Goal: Information Seeking & Learning: Learn about a topic

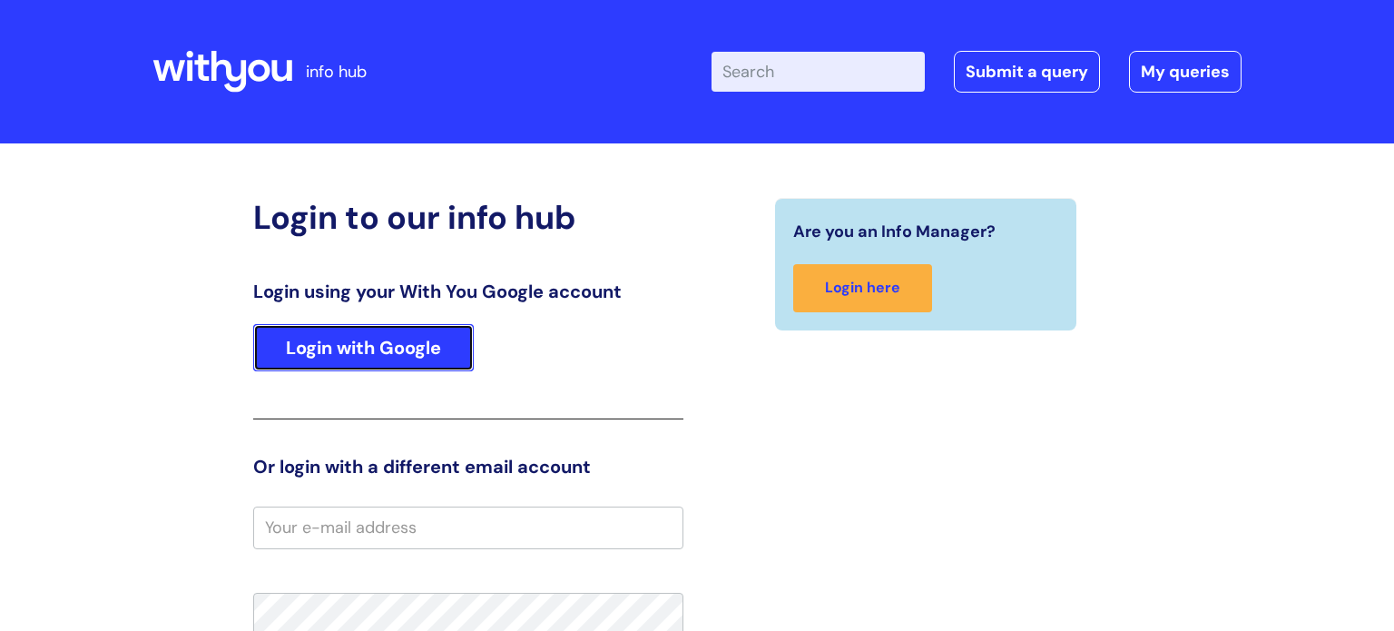
click at [376, 361] on link "Login with Google" at bounding box center [363, 347] width 220 height 47
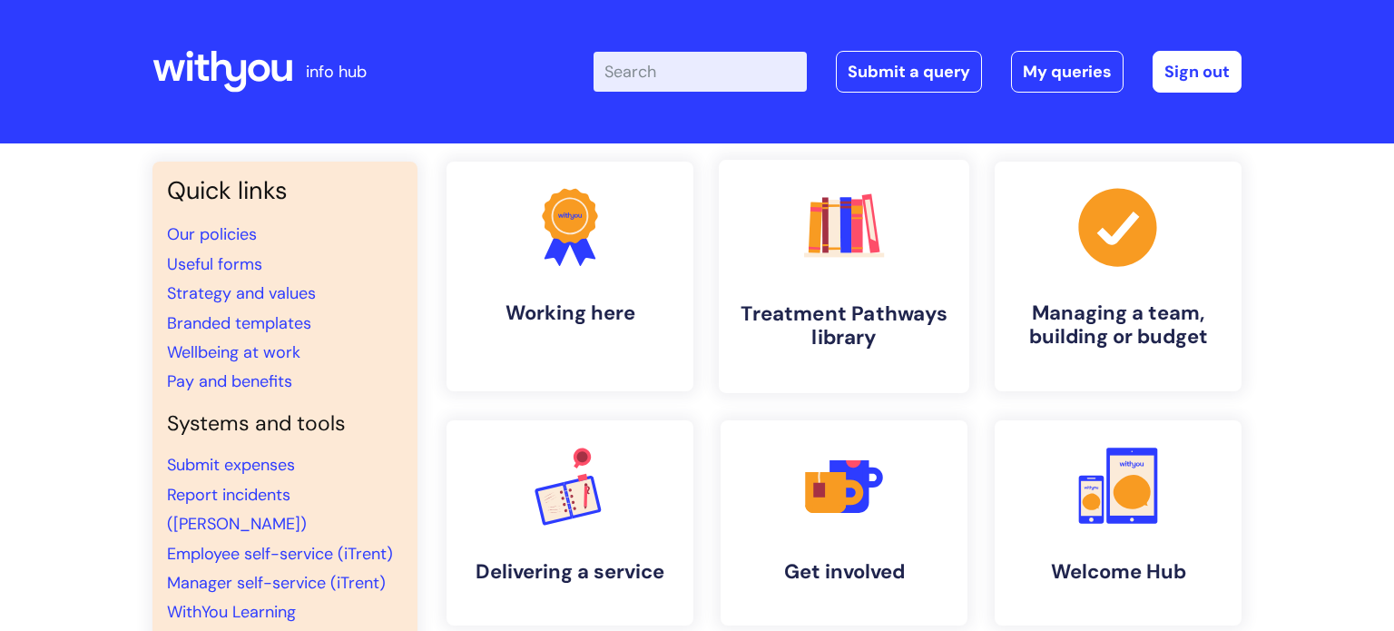
click at [859, 266] on icon ".cls-1{fill:#f89b22;}.cls-1,.cls-2,.cls-3,.cls-4,.cls-5,.cls-6,.cls-7{stroke-wi…" at bounding box center [843, 226] width 90 height 90
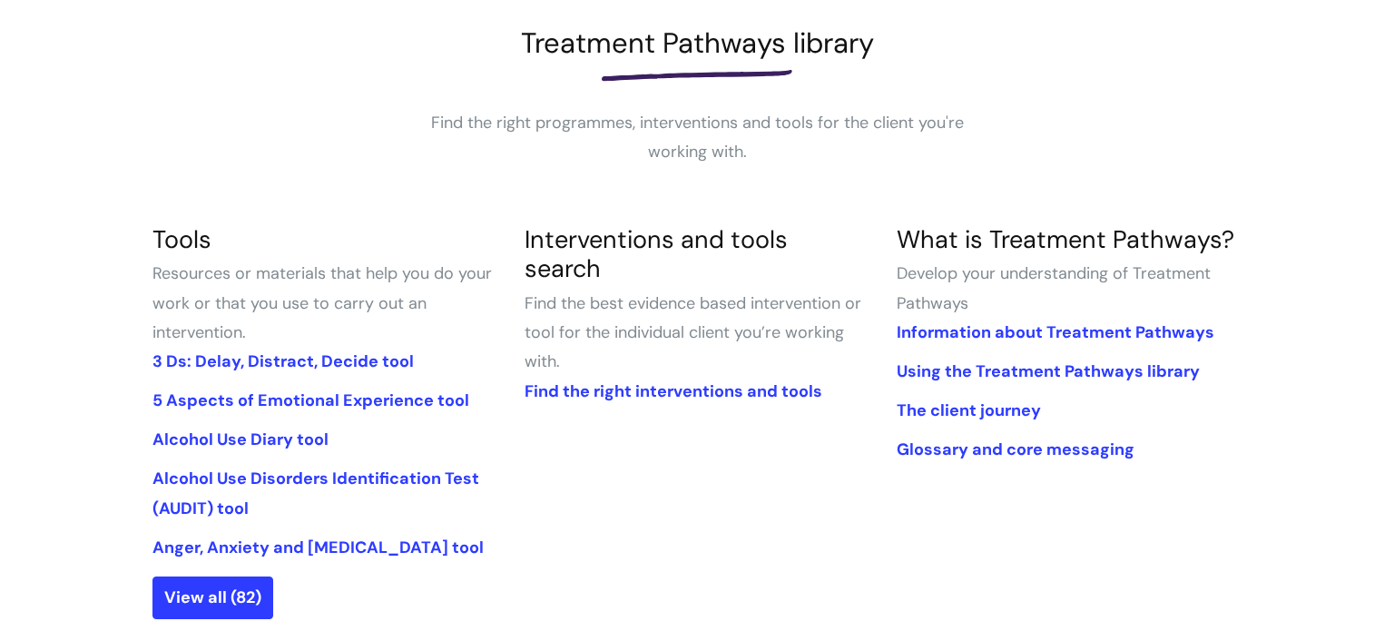
scroll to position [323, 0]
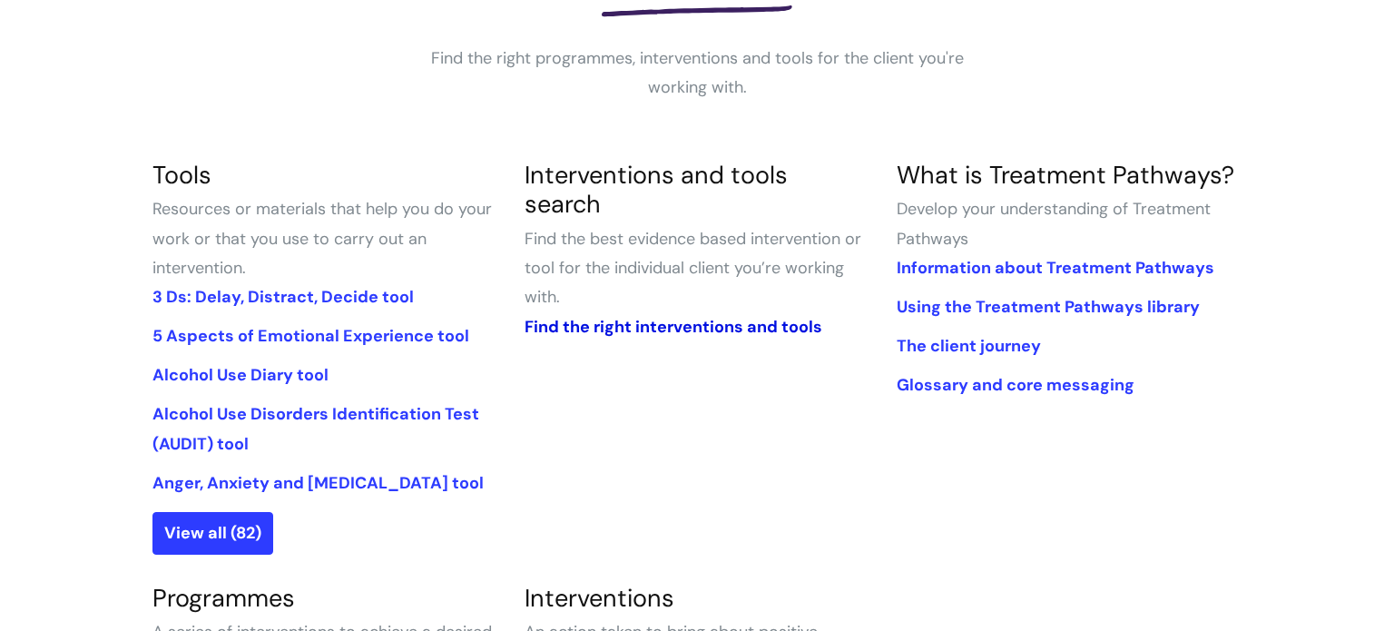
click at [678, 316] on link "Find the right interventions and tools" at bounding box center [673, 327] width 298 height 22
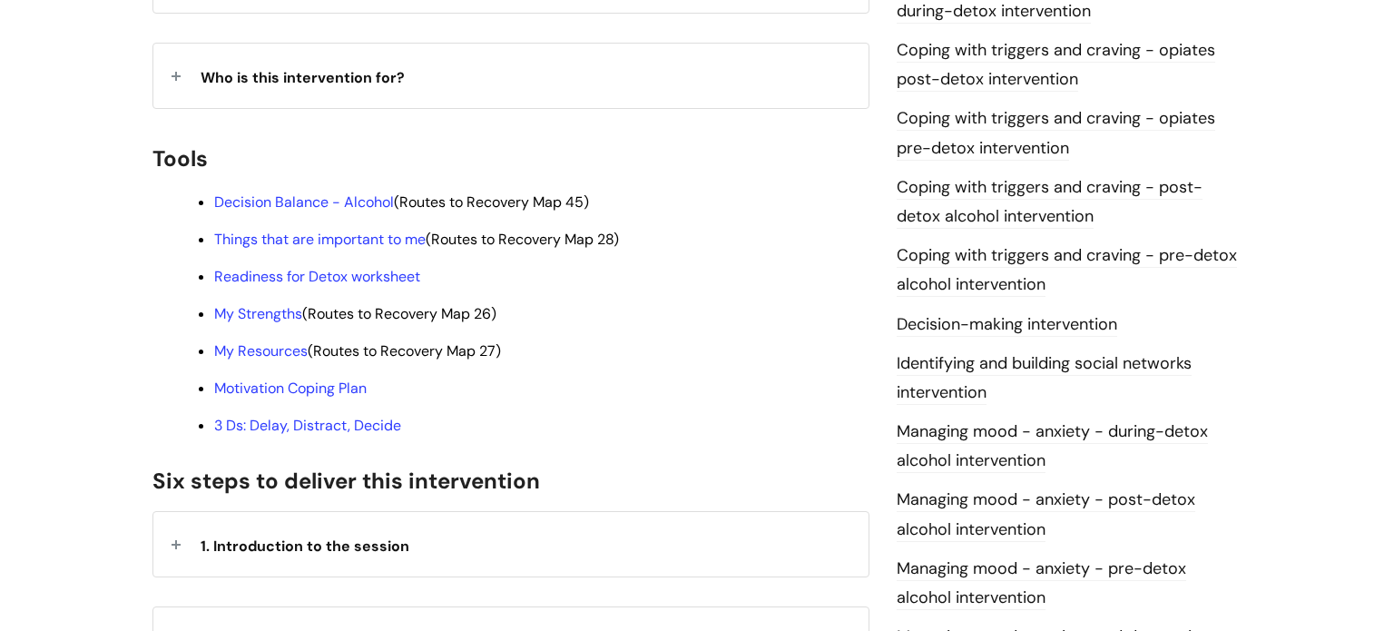
scroll to position [559, 0]
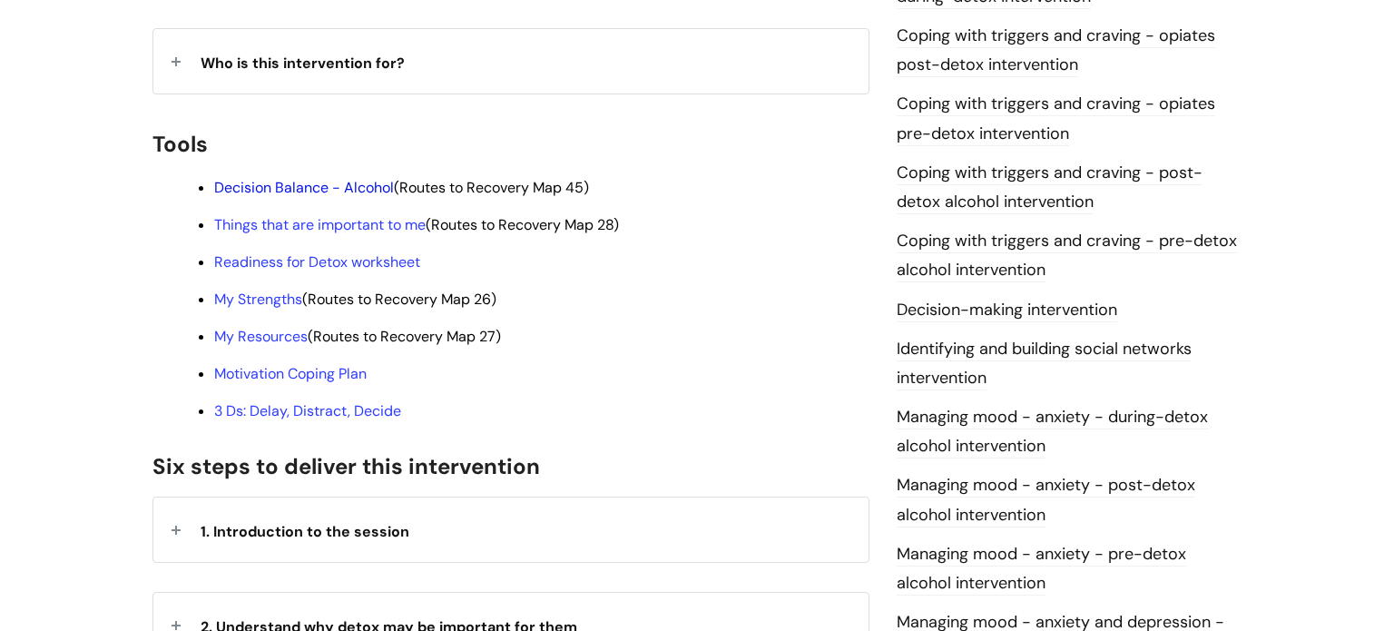
click at [291, 178] on link "Decision Balance - Alcohol" at bounding box center [304, 187] width 180 height 19
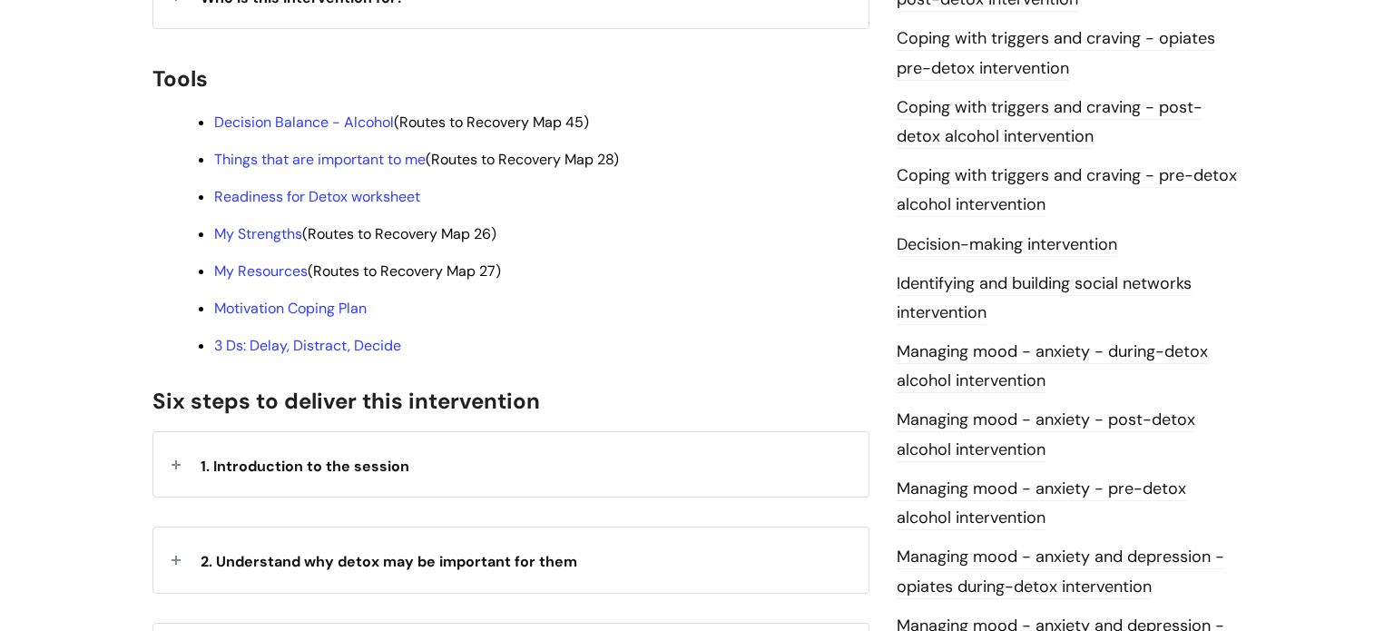
scroll to position [632, 0]
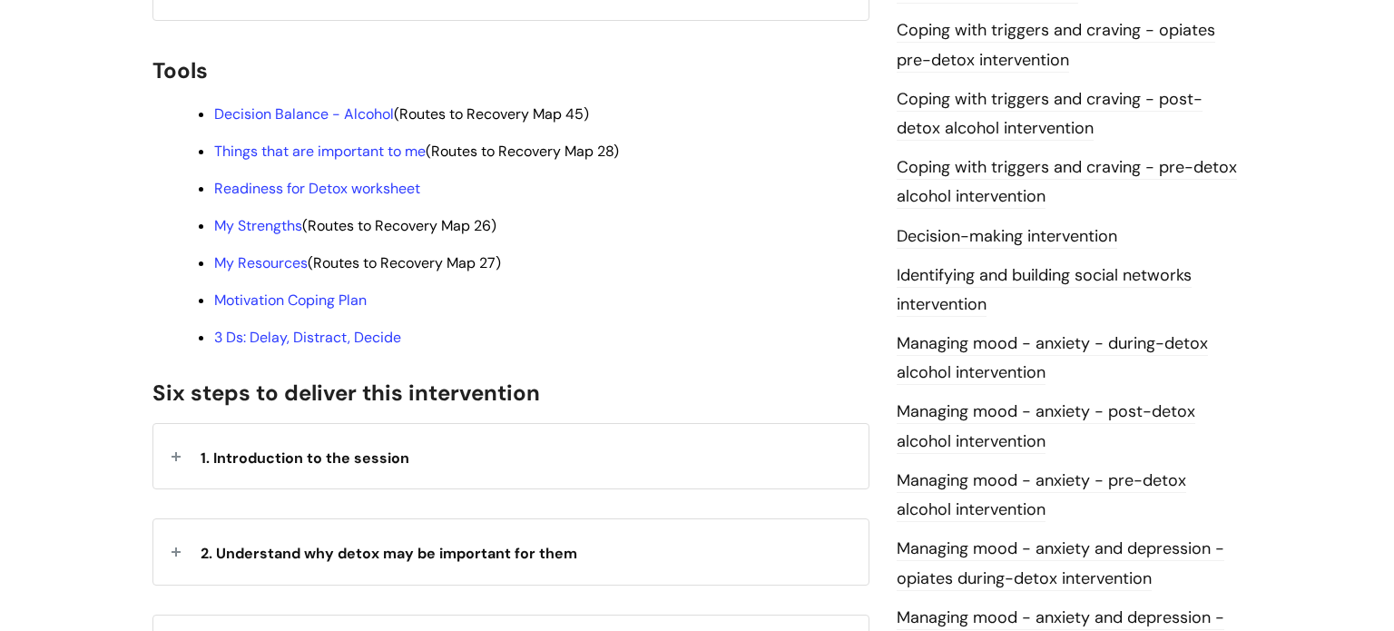
click at [349, 448] on span "1. Introduction to the session" at bounding box center [305, 457] width 209 height 19
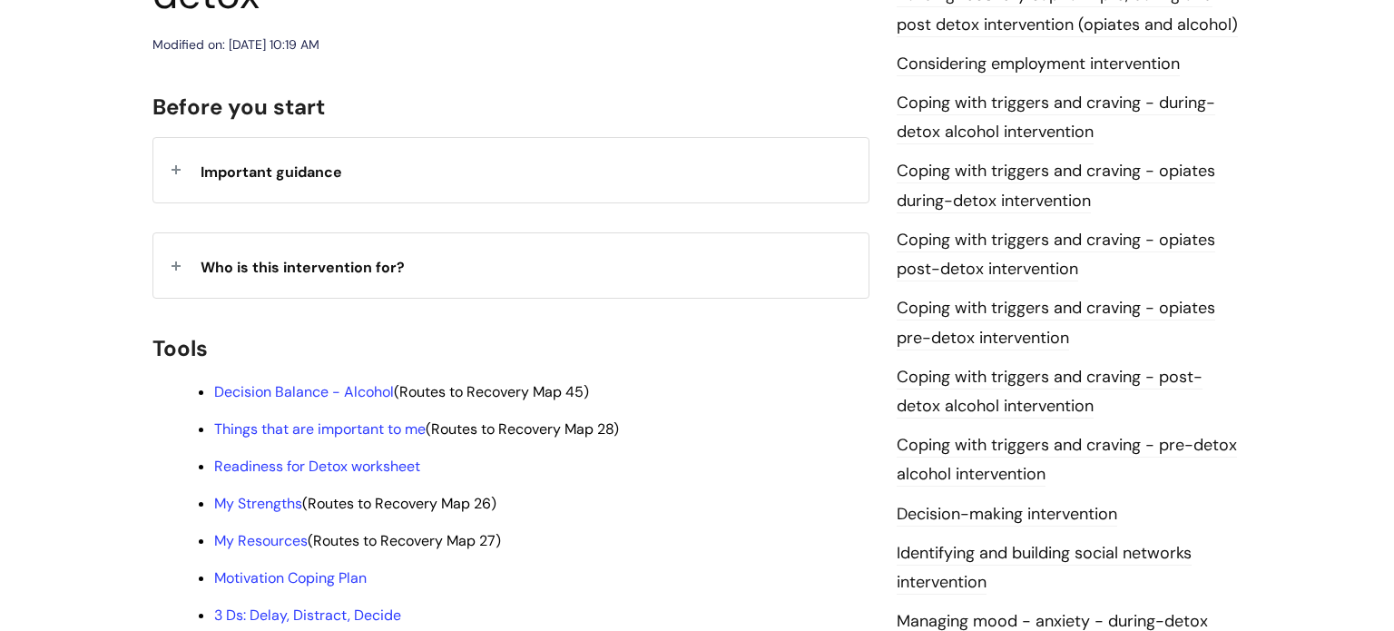
scroll to position [363, 0]
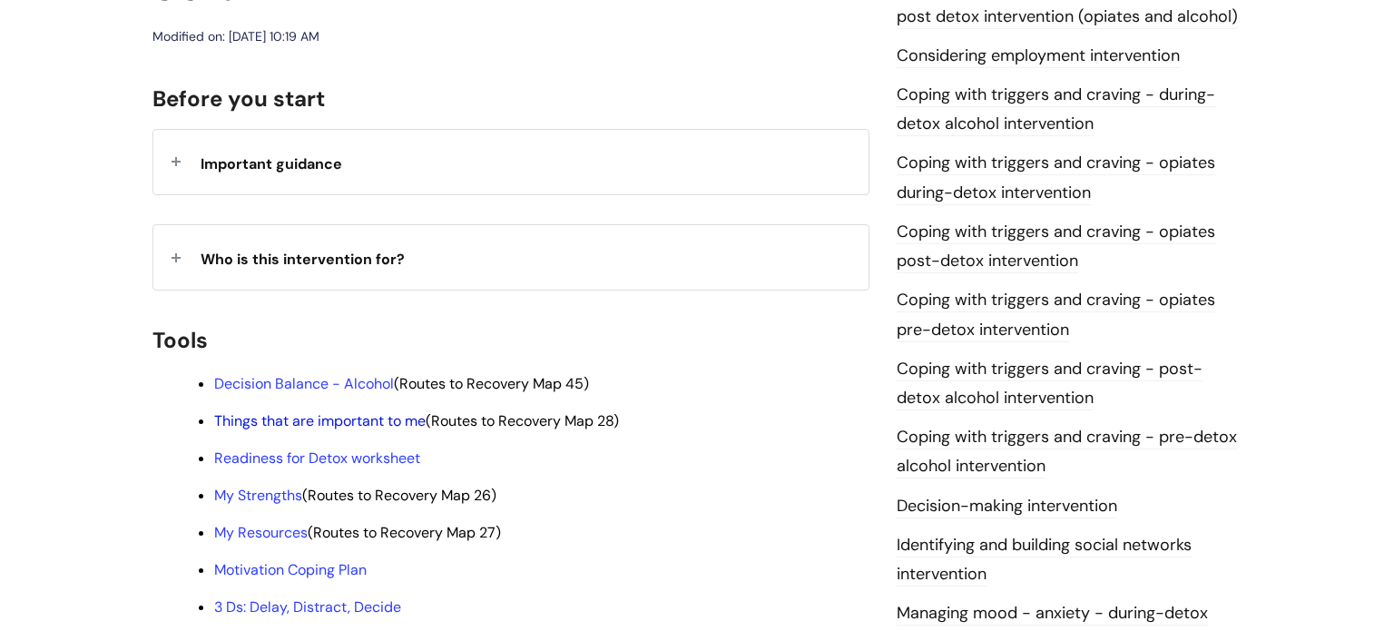
click at [368, 411] on link "Things that are important to me" at bounding box center [319, 420] width 211 height 19
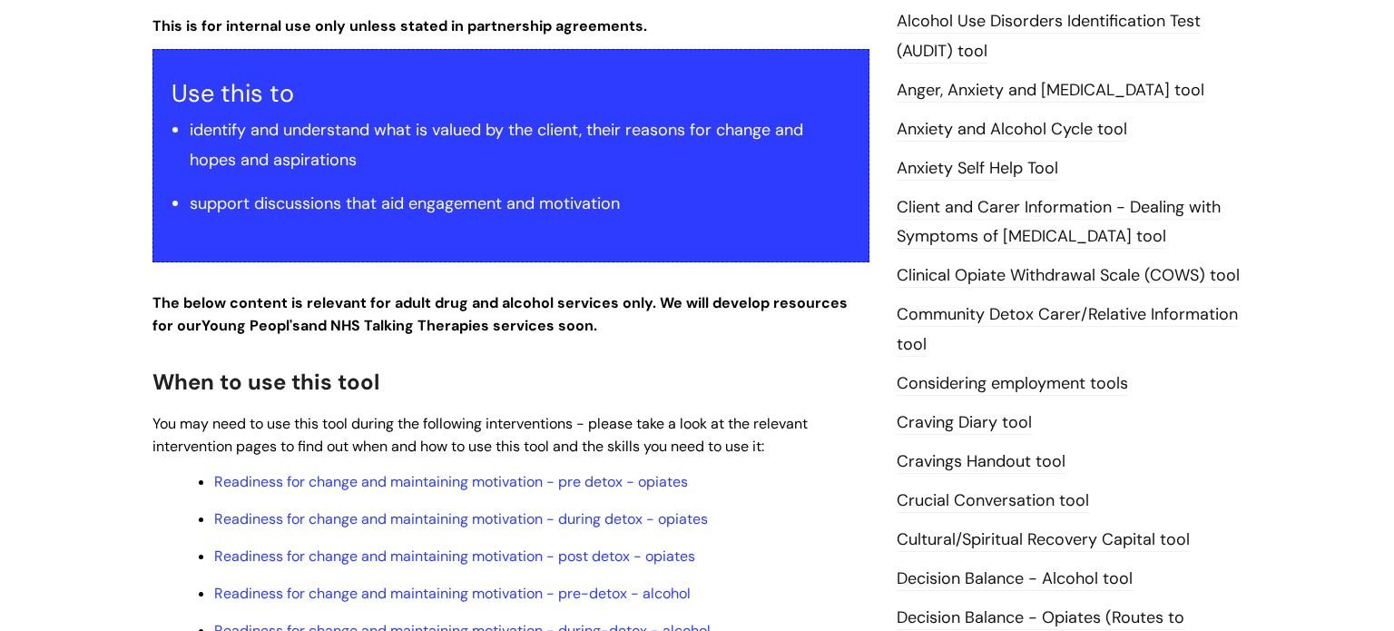
scroll to position [615, 0]
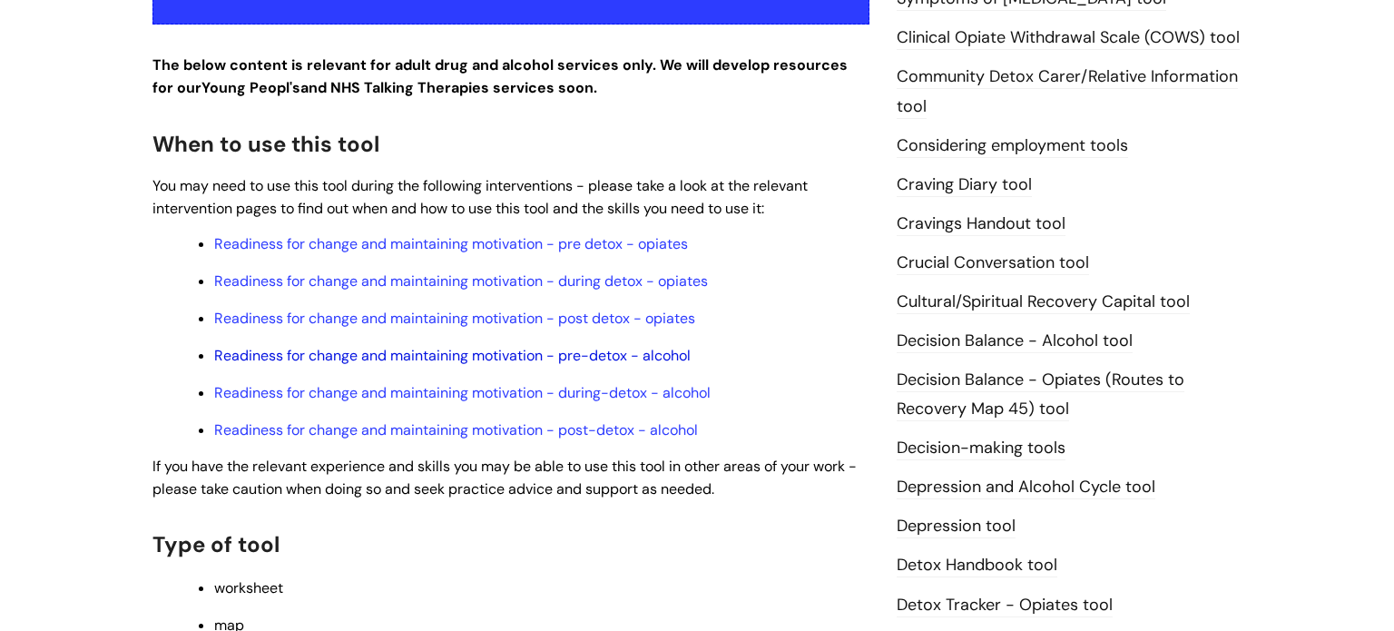
click at [368, 360] on link "Readiness for change and maintaining motivation - pre-detox - alcohol" at bounding box center [452, 355] width 476 height 19
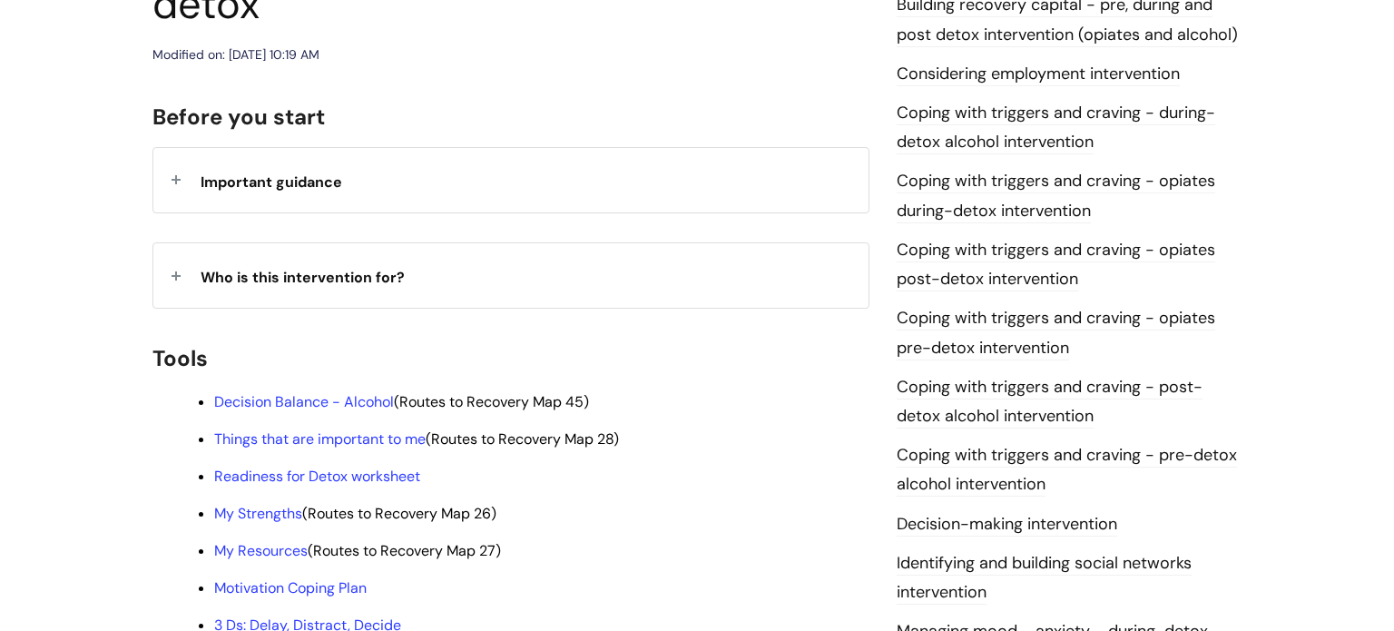
scroll to position [348, 0]
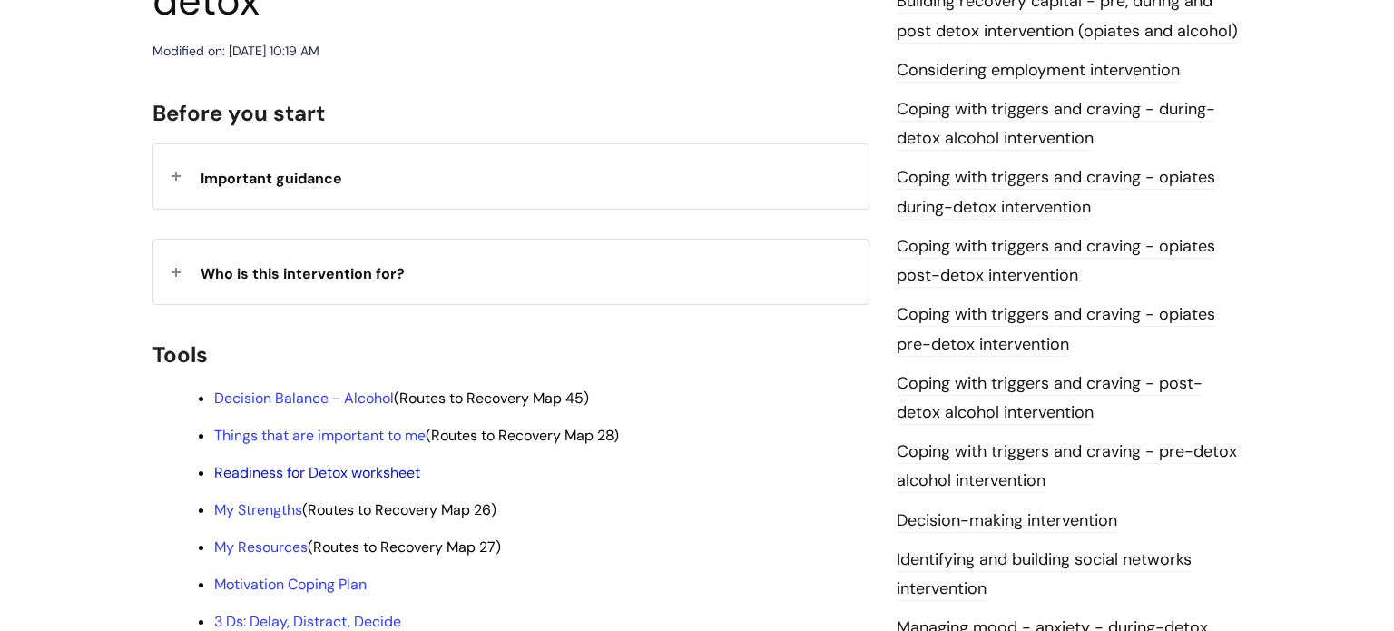
click at [363, 463] on link "Readiness for Detox worksheet" at bounding box center [317, 472] width 206 height 19
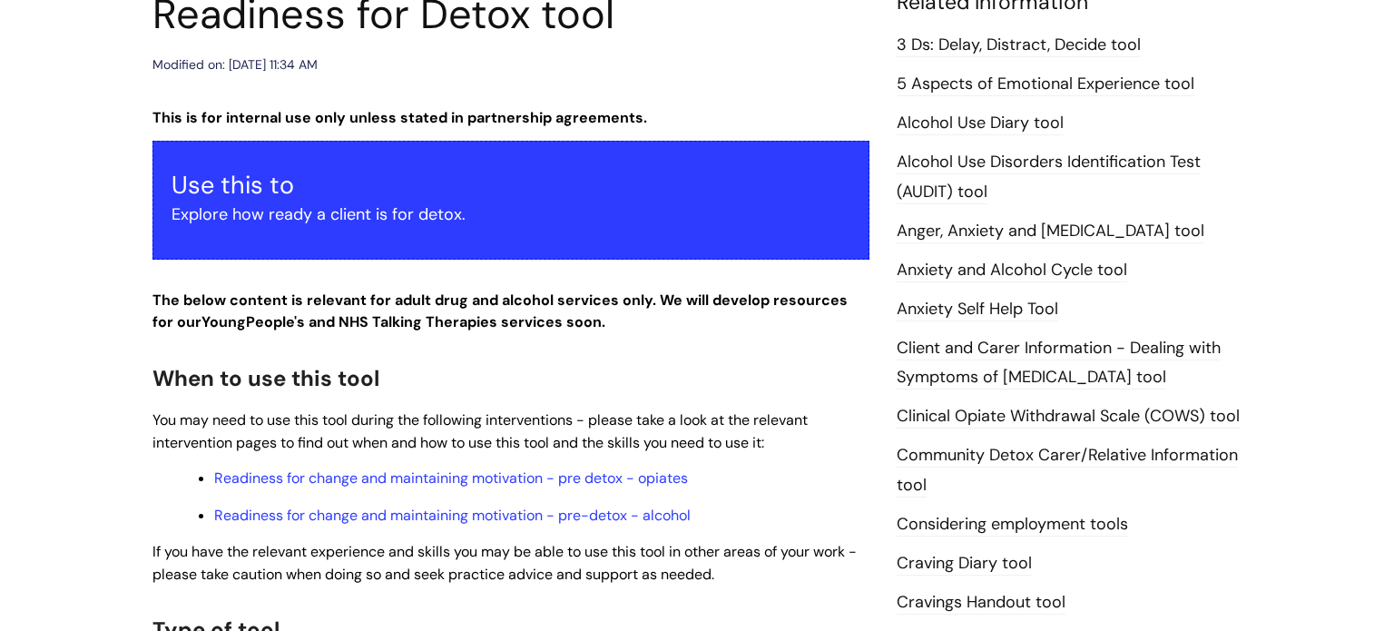
scroll to position [265, 0]
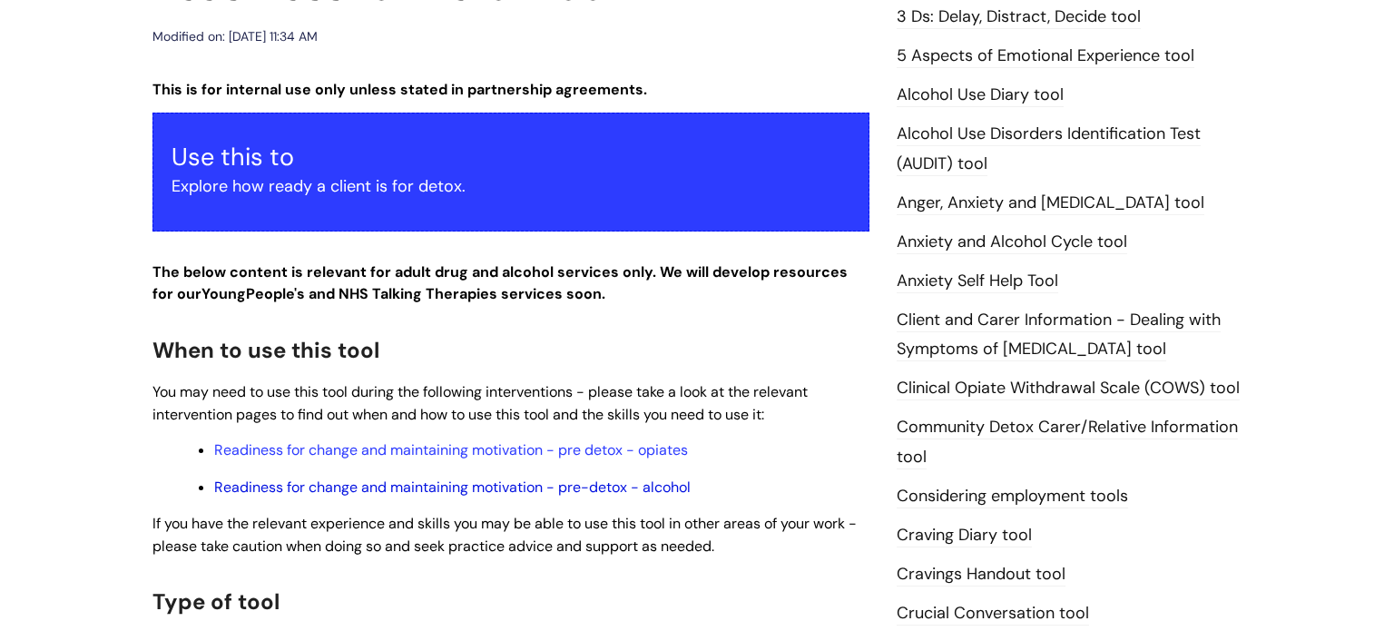
click at [373, 494] on link "Readiness for change and maintaining motivation - pre-detox - alcohol" at bounding box center [452, 486] width 476 height 19
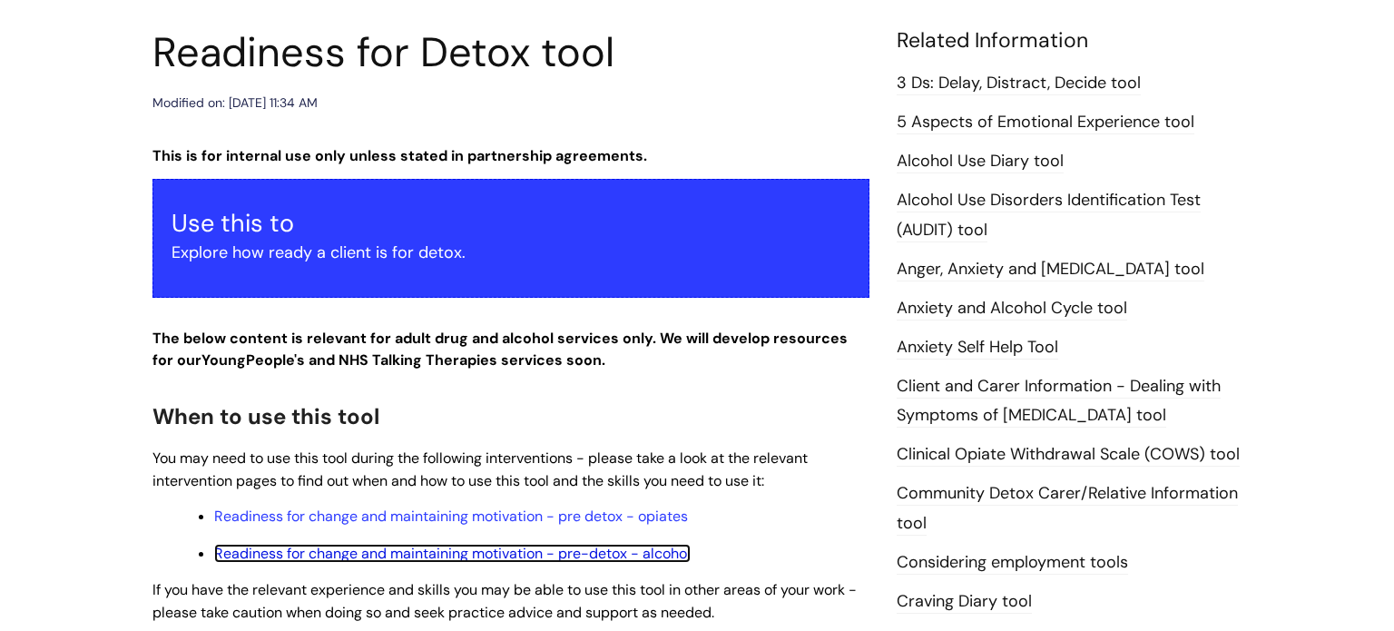
scroll to position [171, 0]
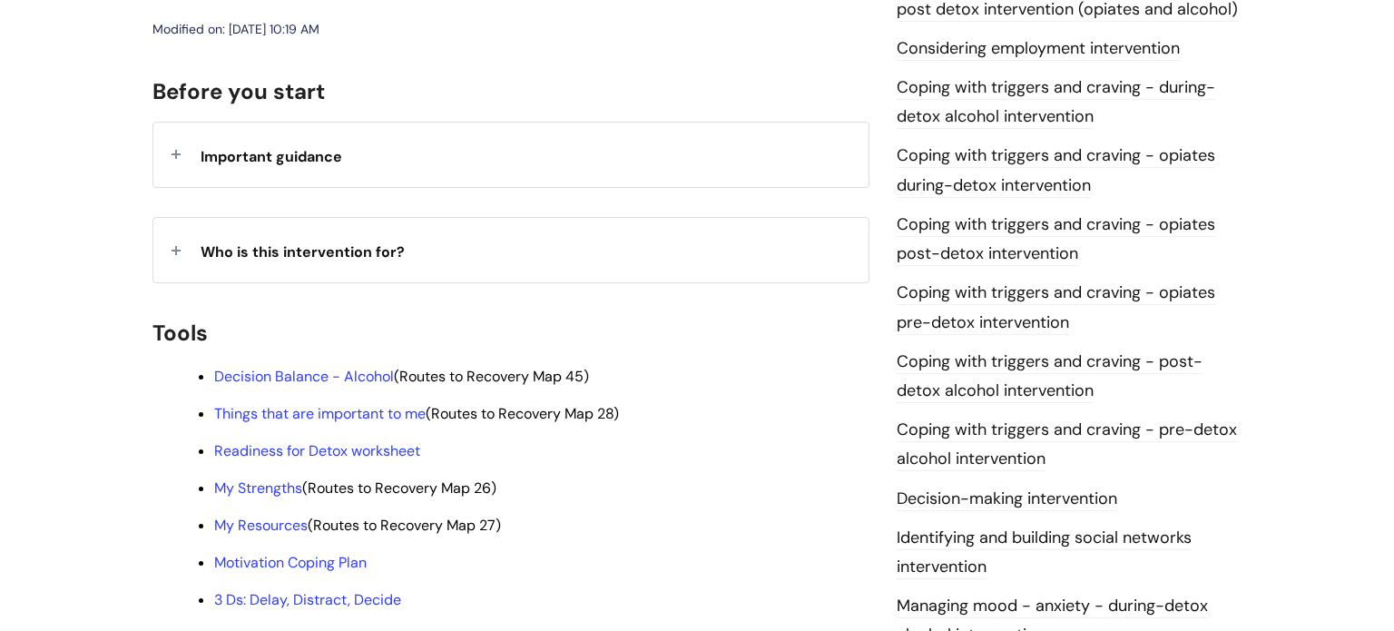
scroll to position [384, 0]
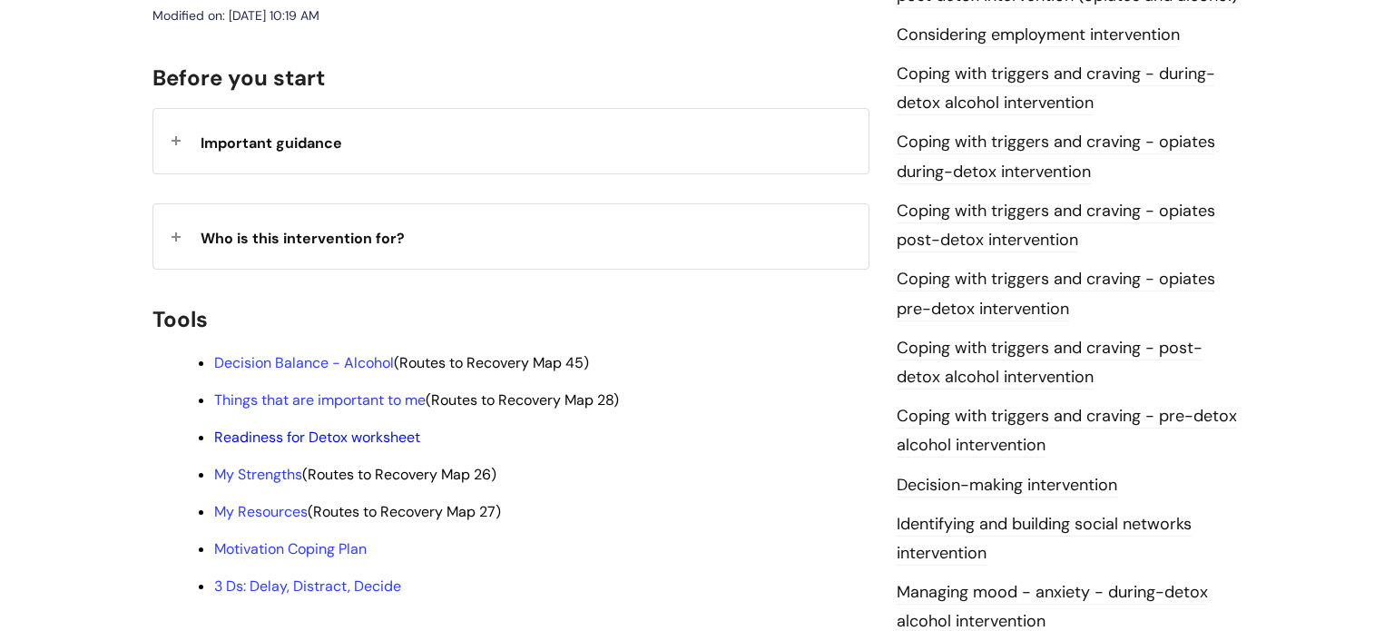
click at [356, 427] on link "Readiness for Detox worksheet" at bounding box center [317, 436] width 206 height 19
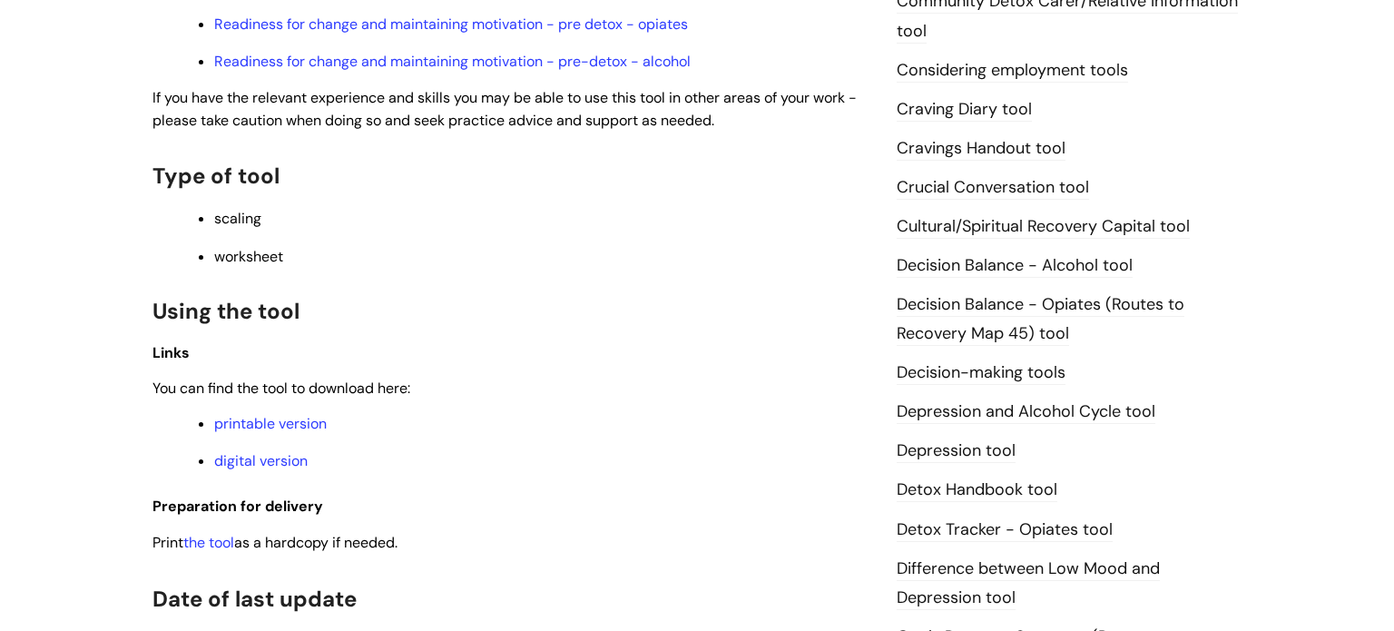
scroll to position [717, 0]
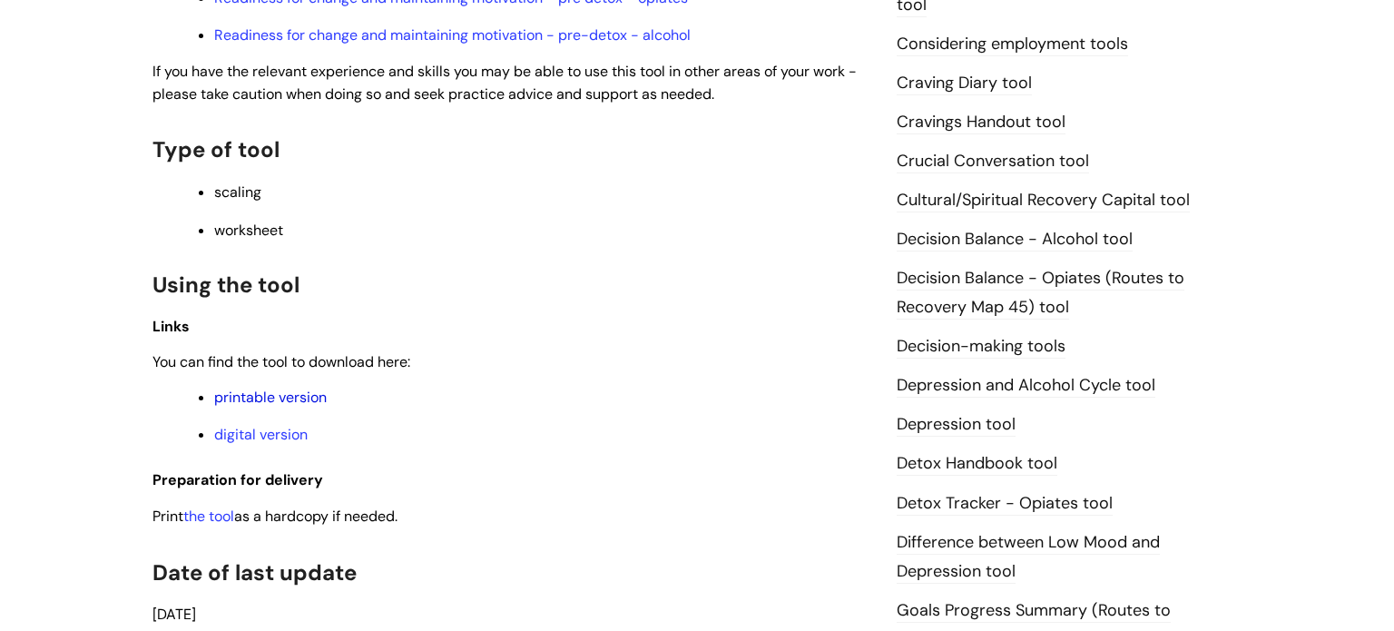
click at [268, 402] on link "printable version" at bounding box center [270, 396] width 112 height 19
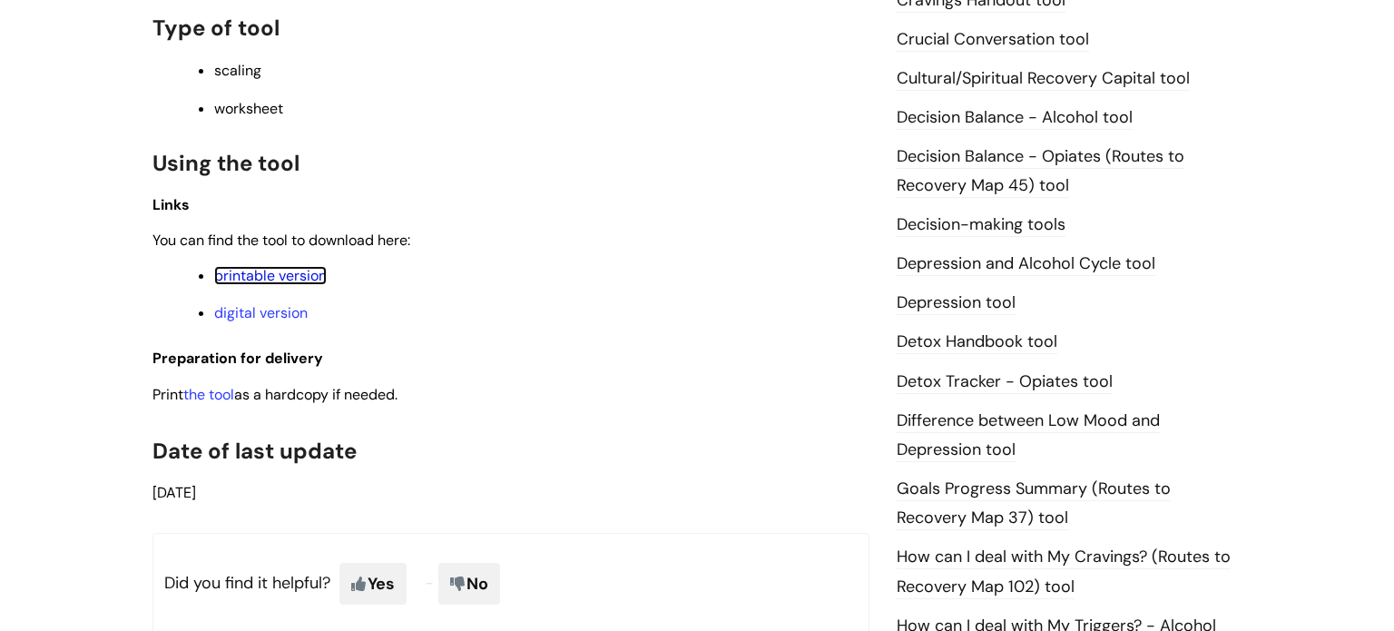
scroll to position [888, 0]
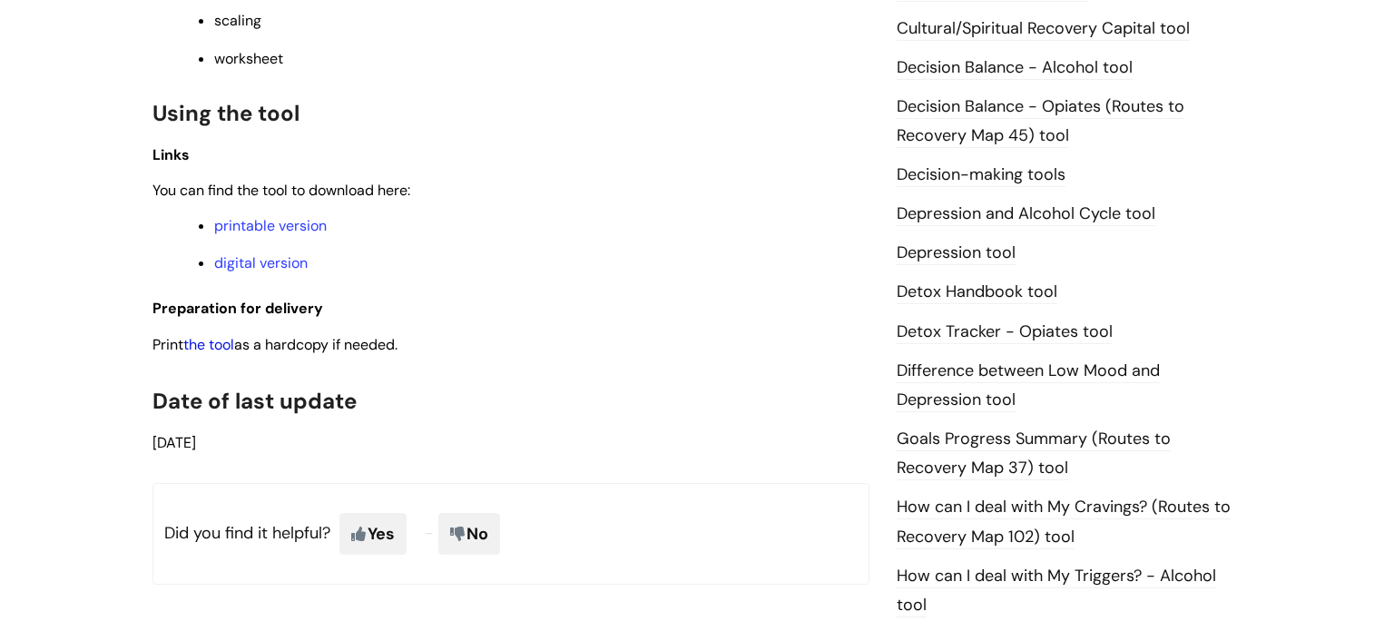
click at [201, 353] on link "the tool" at bounding box center [208, 344] width 51 height 19
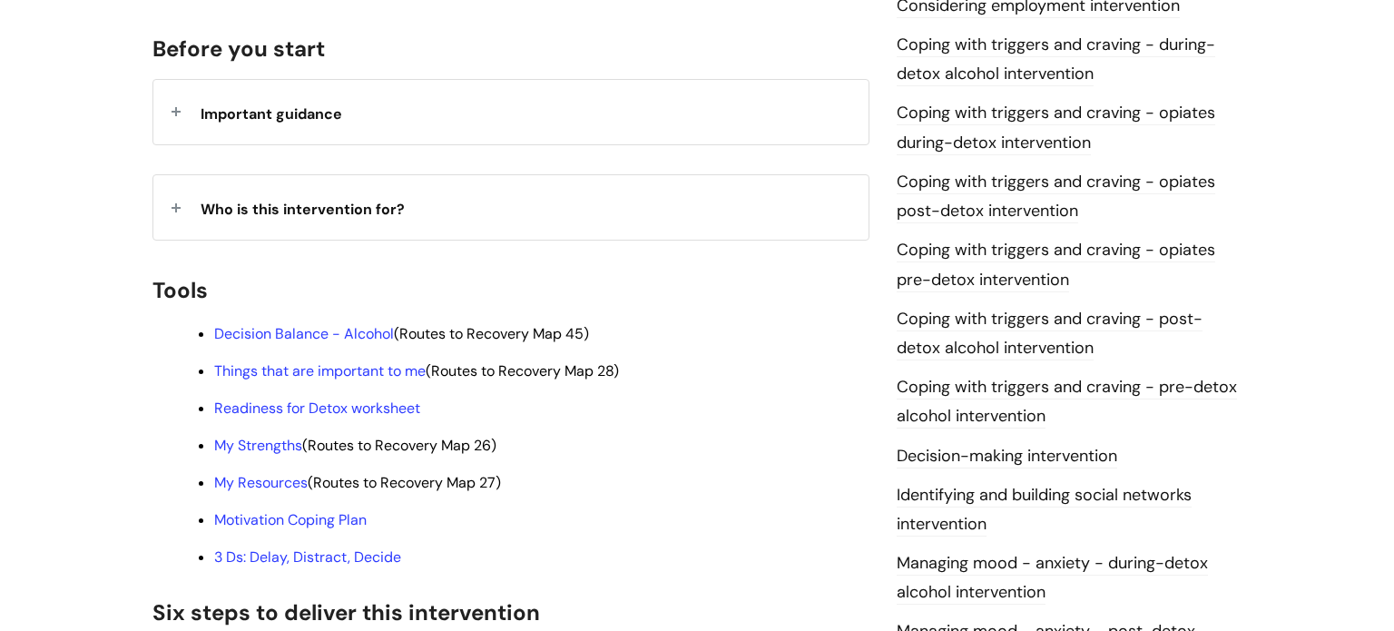
scroll to position [428, 0]
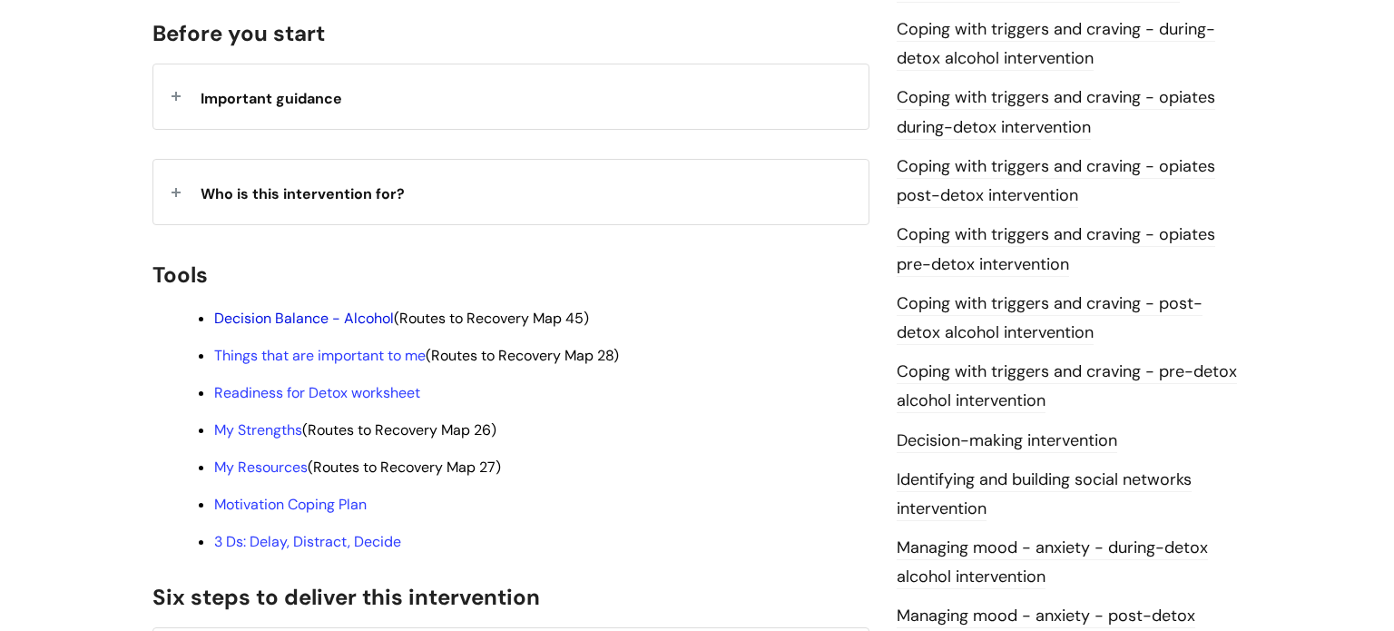
click at [322, 308] on link "Decision Balance - Alcohol" at bounding box center [304, 317] width 180 height 19
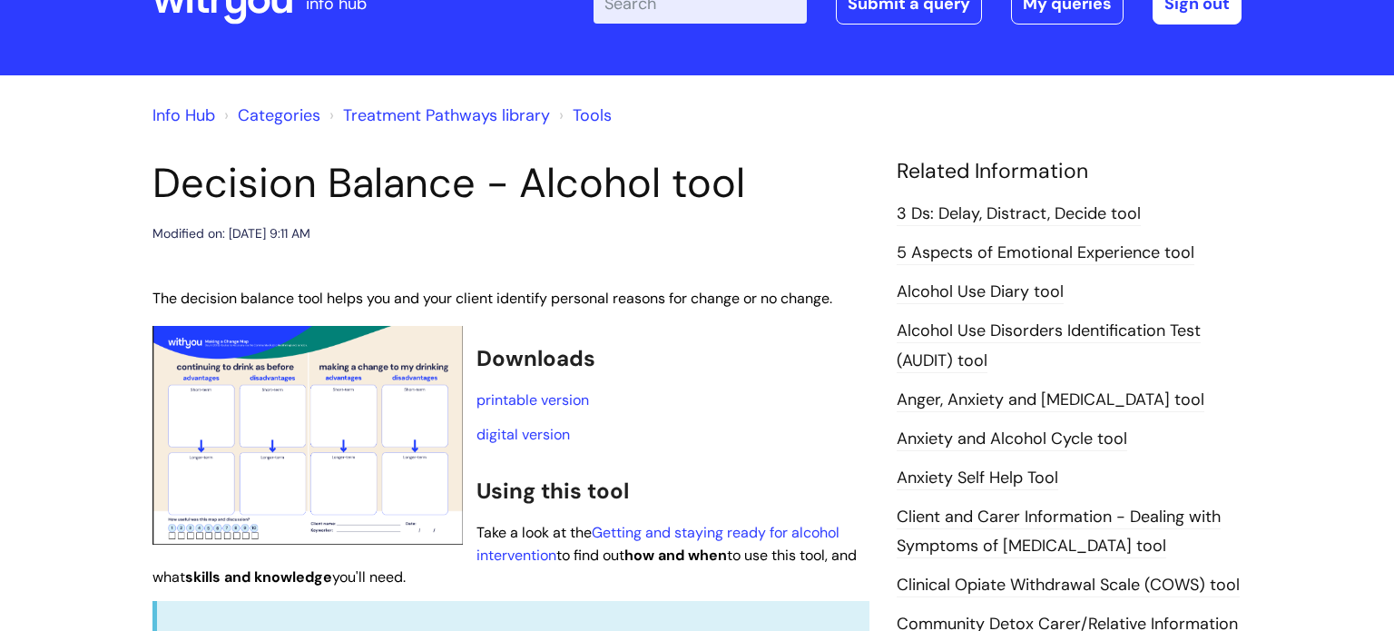
scroll to position [80, 0]
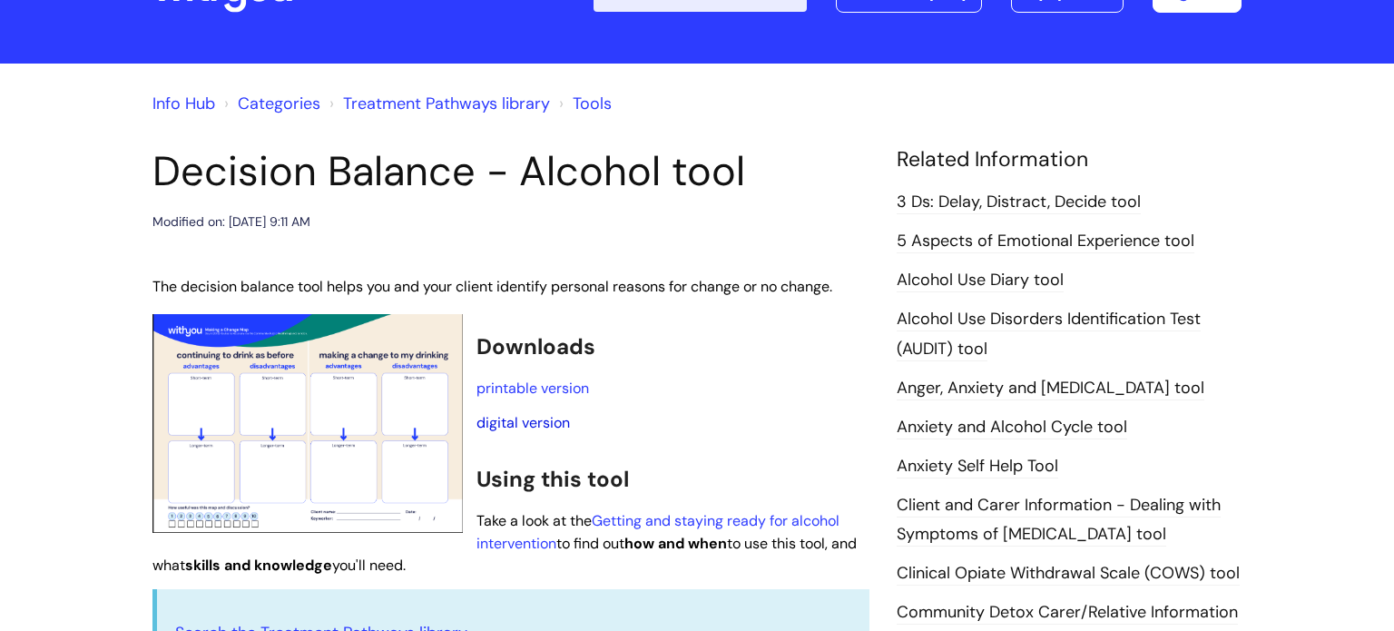
click at [517, 424] on link "digital version" at bounding box center [522, 422] width 93 height 19
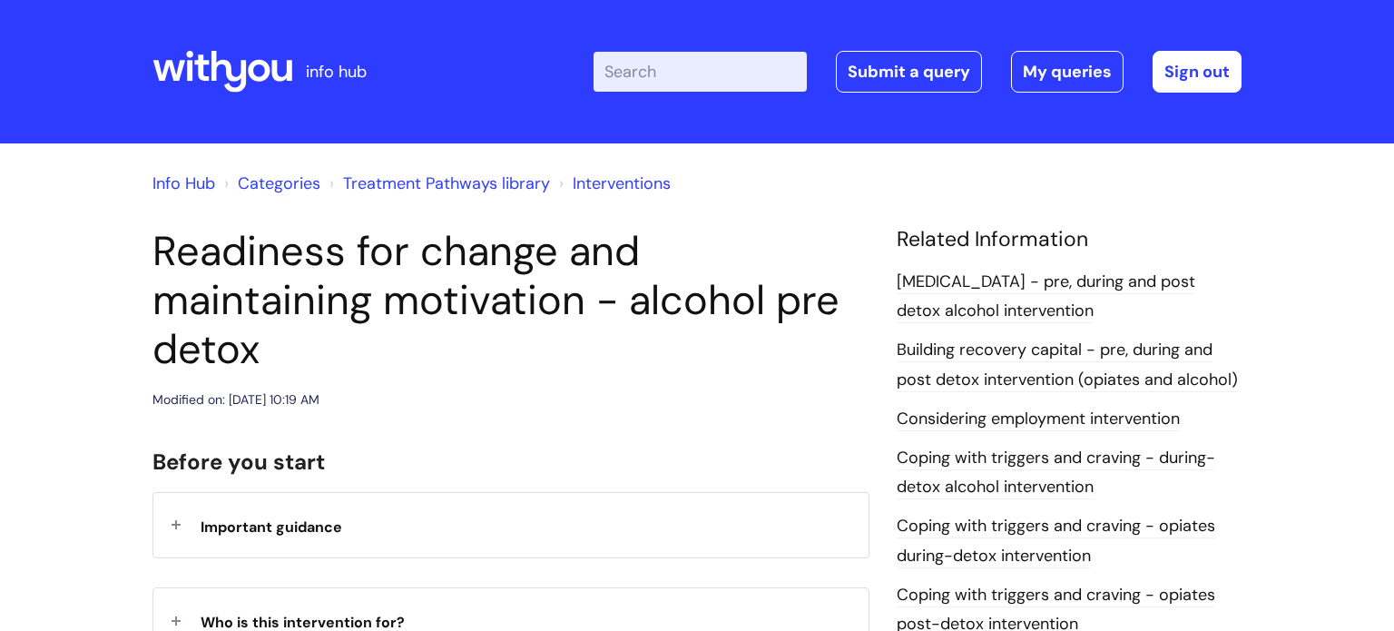
scroll to position [346, 0]
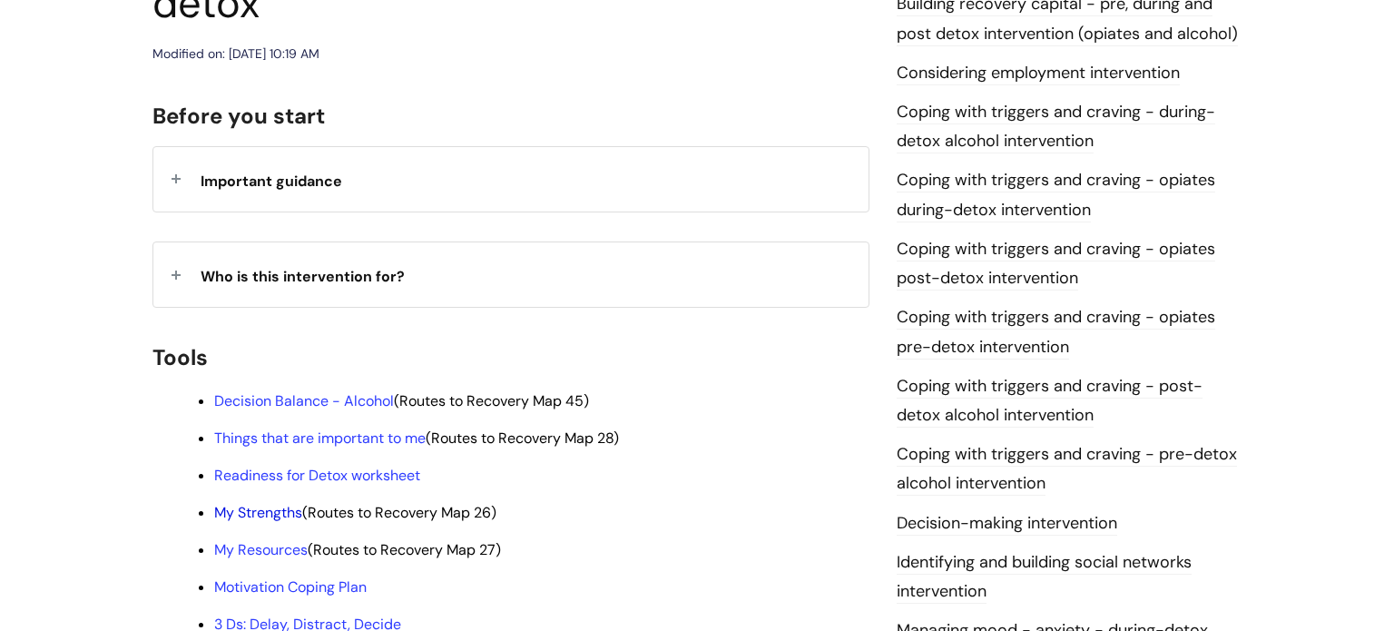
click at [248, 503] on link "My Strengths" at bounding box center [258, 512] width 88 height 19
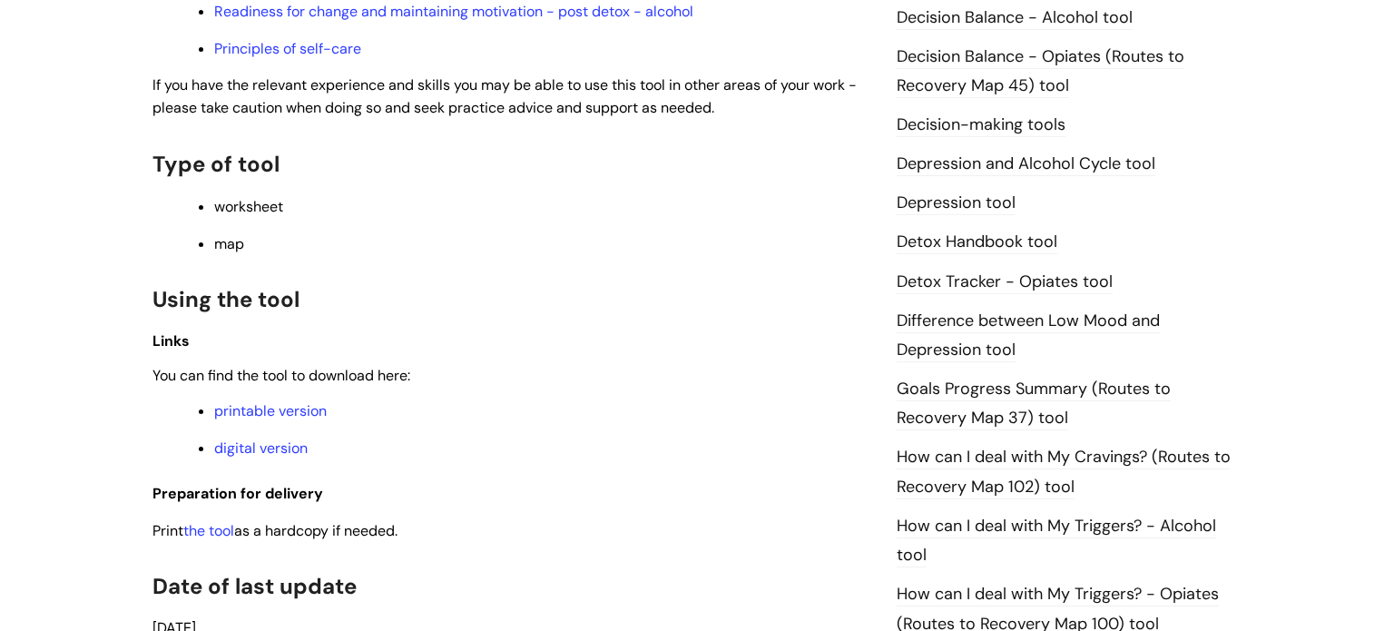
scroll to position [947, 0]
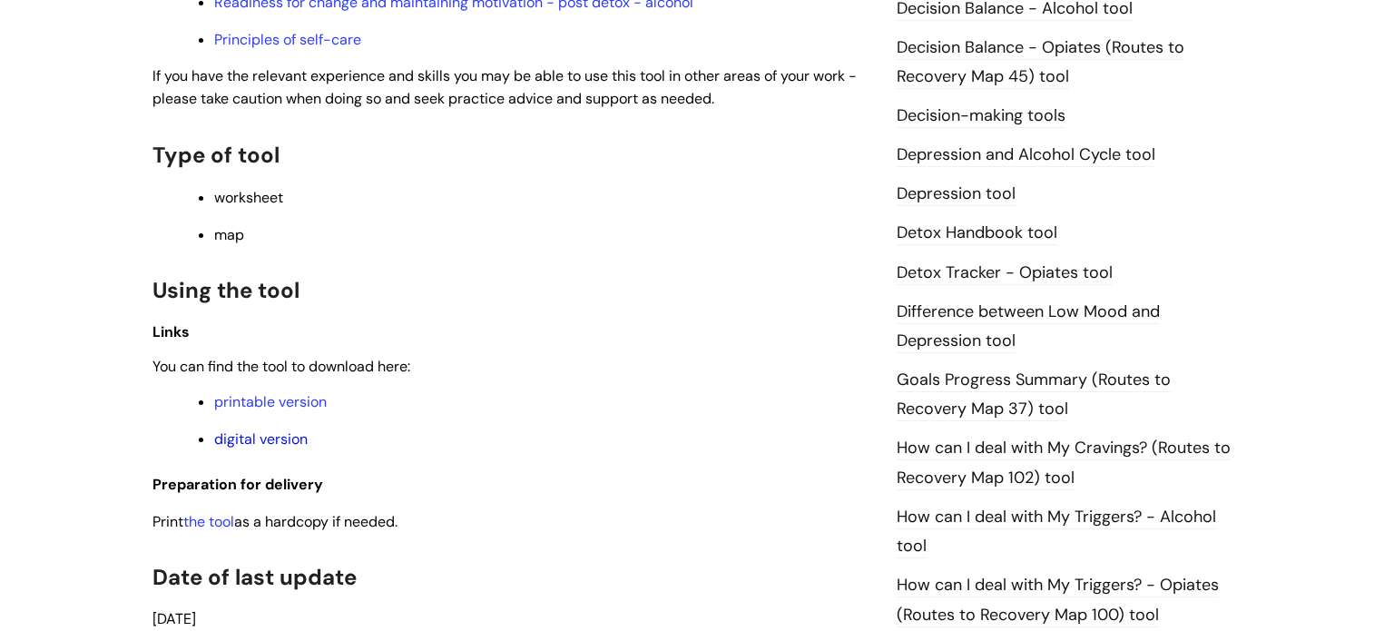
click at [259, 448] on link "digital version" at bounding box center [260, 438] width 93 height 19
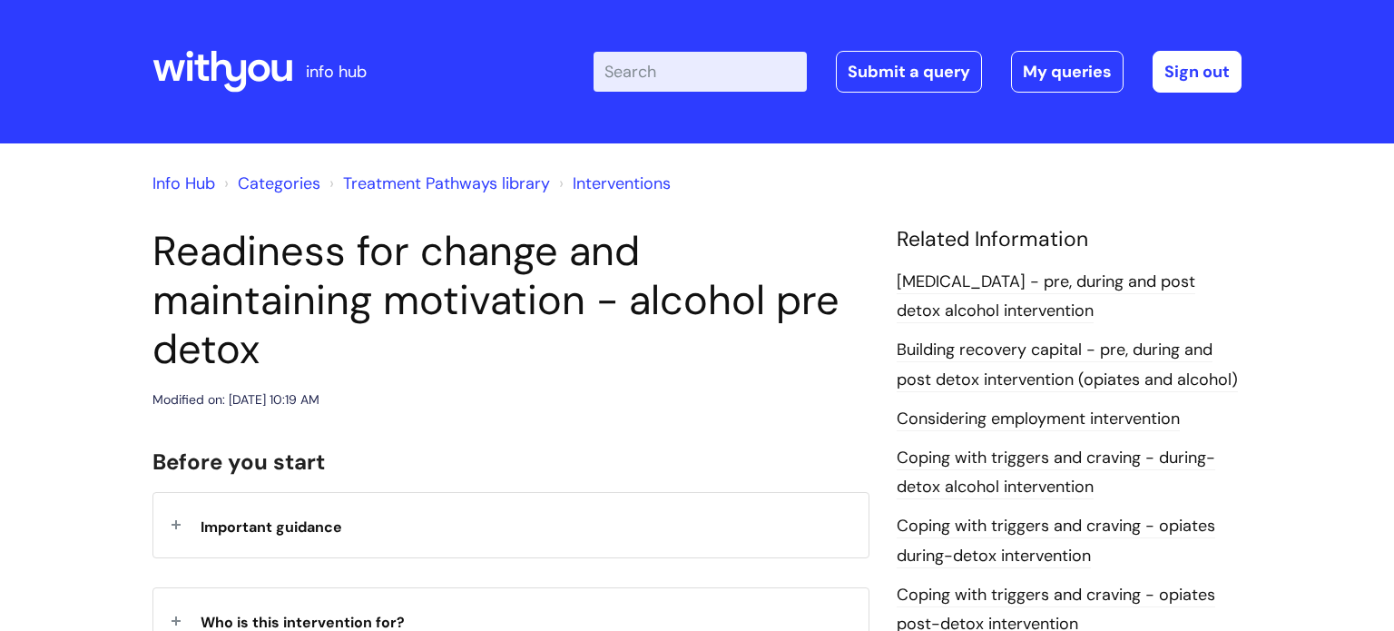
scroll to position [343, 0]
